Goal: Obtain resource: Download file/media

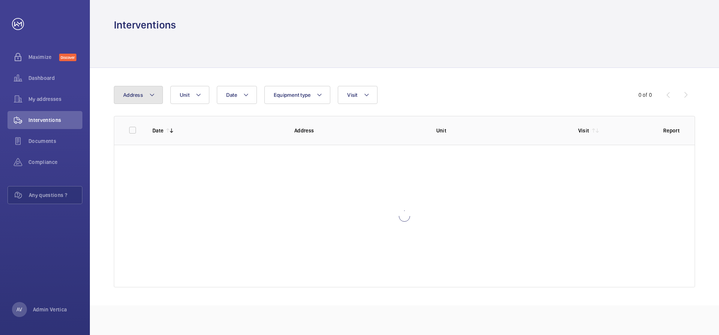
click at [141, 93] on span "Address" at bounding box center [133, 95] width 20 height 6
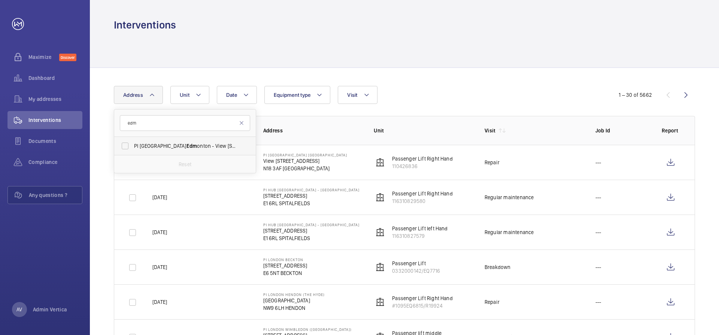
type input "edm"
click at [152, 144] on span "PI London Edm onton - View [STREET_ADDRESS]" at bounding box center [185, 145] width 103 height 7
click at [133, 144] on input "PI London Edm onton - View [STREET_ADDRESS]" at bounding box center [125, 145] width 15 height 15
checkbox input "true"
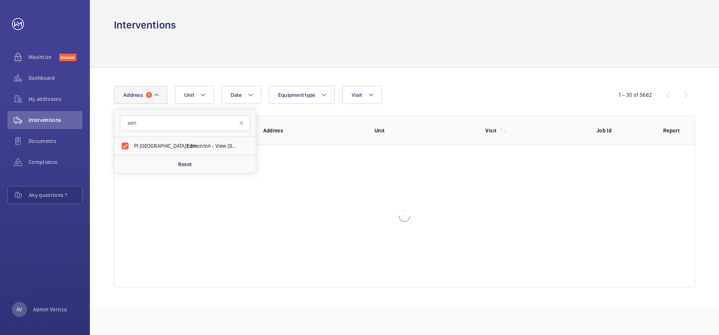
click at [426, 61] on div at bounding box center [404, 50] width 581 height 36
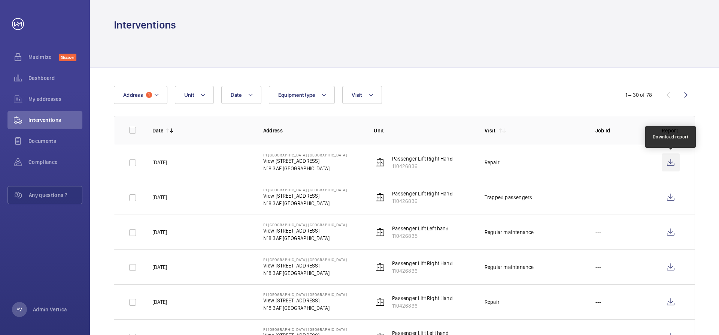
click at [671, 163] on wm-front-icon-button at bounding box center [671, 162] width 18 height 18
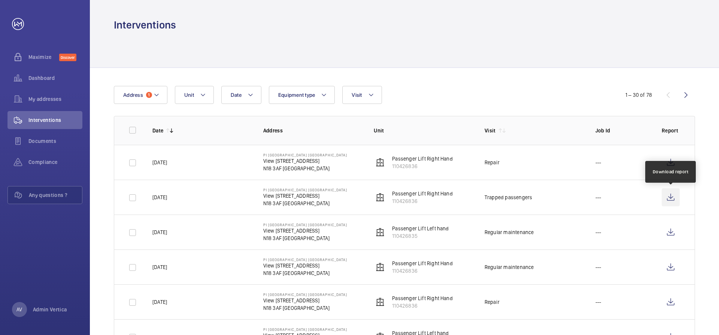
click at [675, 198] on wm-front-icon-button at bounding box center [671, 197] width 18 height 18
